Goal: Transaction & Acquisition: Purchase product/service

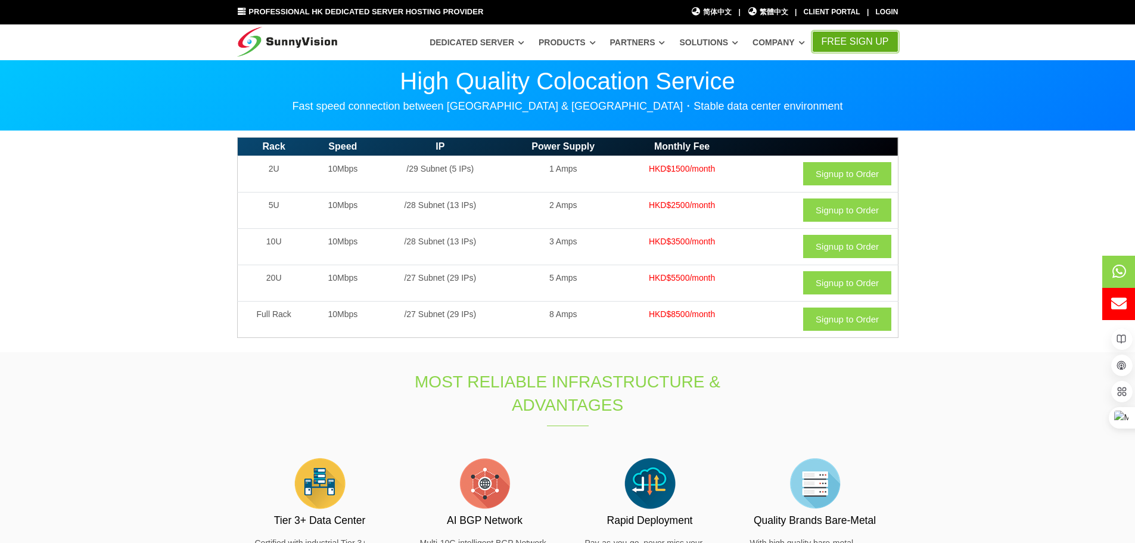
click at [855, 38] on link "FREE Sign Up" at bounding box center [855, 41] width 86 height 21
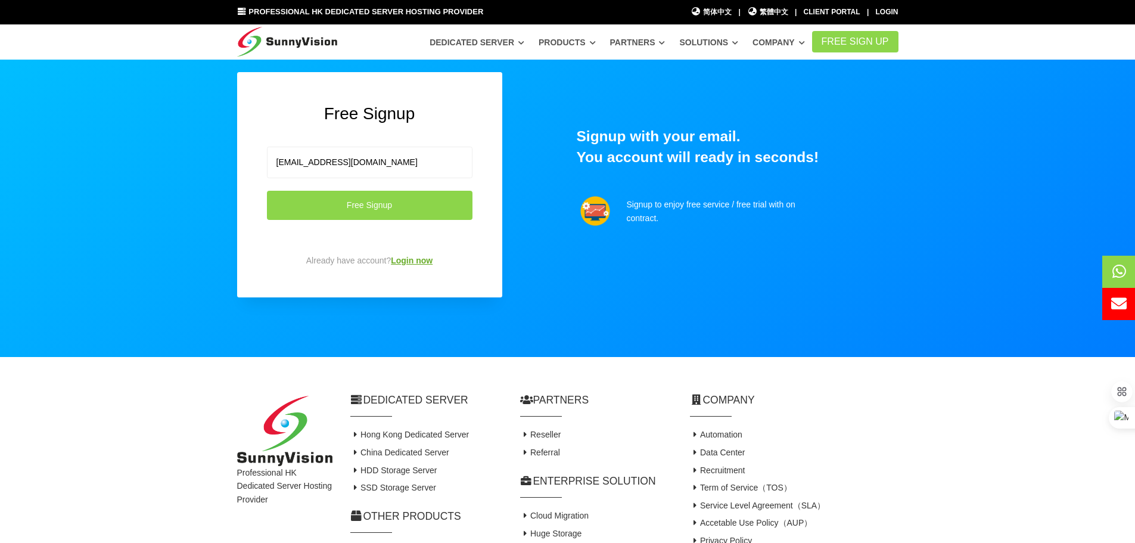
type input "v.xer@yahoo.com"
click at [417, 258] on link "Login now" at bounding box center [412, 261] width 42 height 10
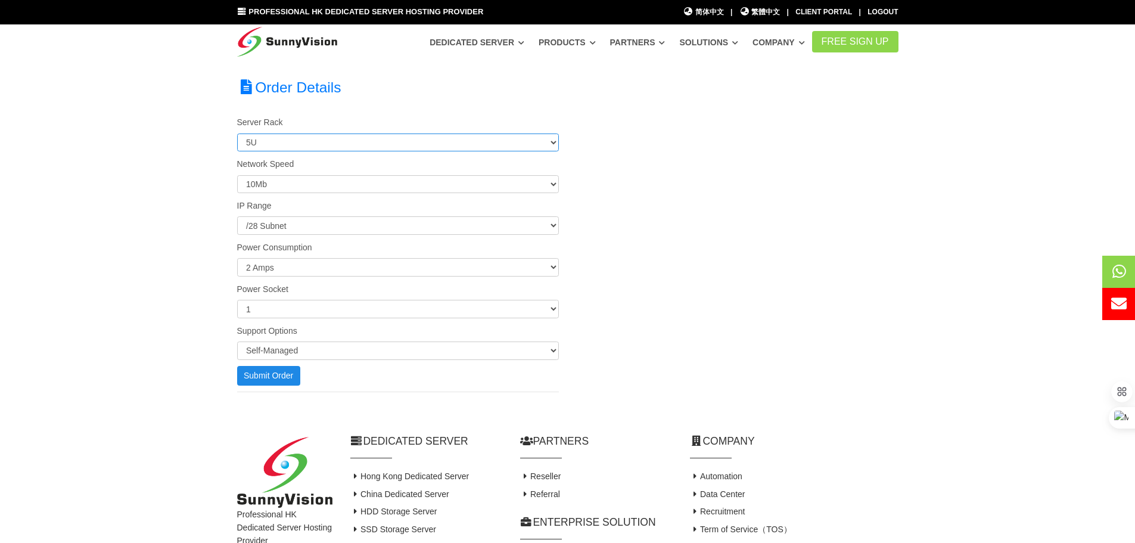
click at [550, 136] on select "2U 5U 10U 20U Full Rack" at bounding box center [398, 142] width 322 height 18
click at [552, 142] on select "2U 5U 10U 20U Full Rack" at bounding box center [398, 142] width 322 height 18
select select "42"
click at [237, 133] on select "2U 5U 10U 20U Full Rack" at bounding box center [398, 142] width 322 height 18
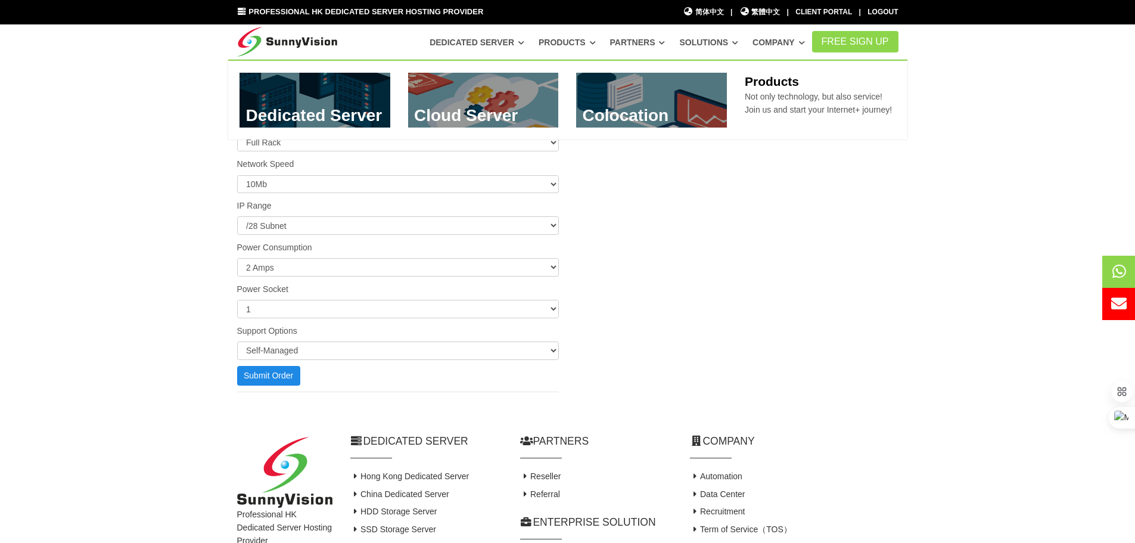
click at [617, 88] on link at bounding box center [651, 100] width 151 height 55
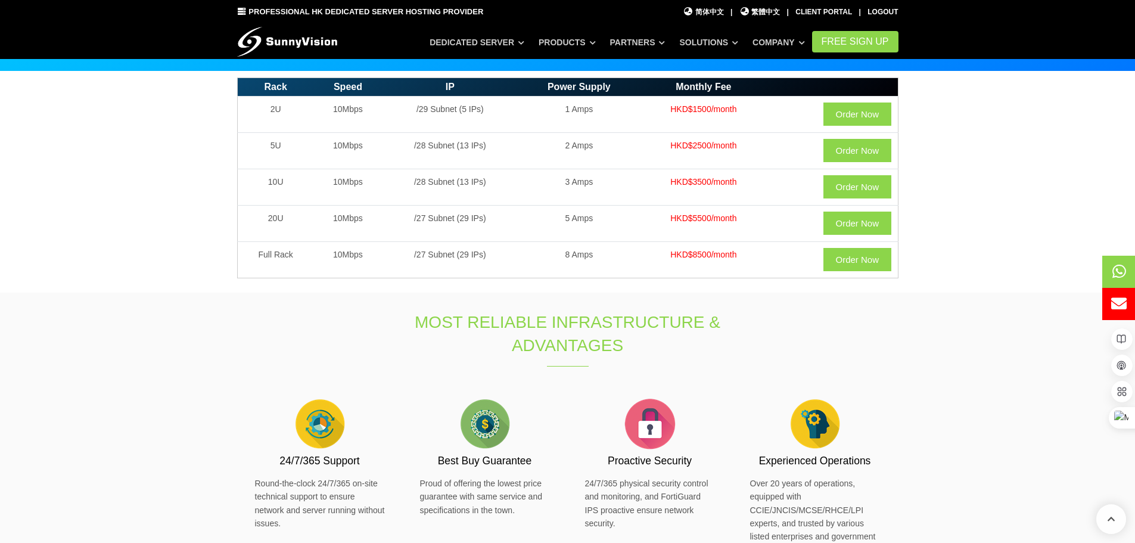
scroll to position [238, 0]
